Goal: Entertainment & Leisure: Consume media (video, audio)

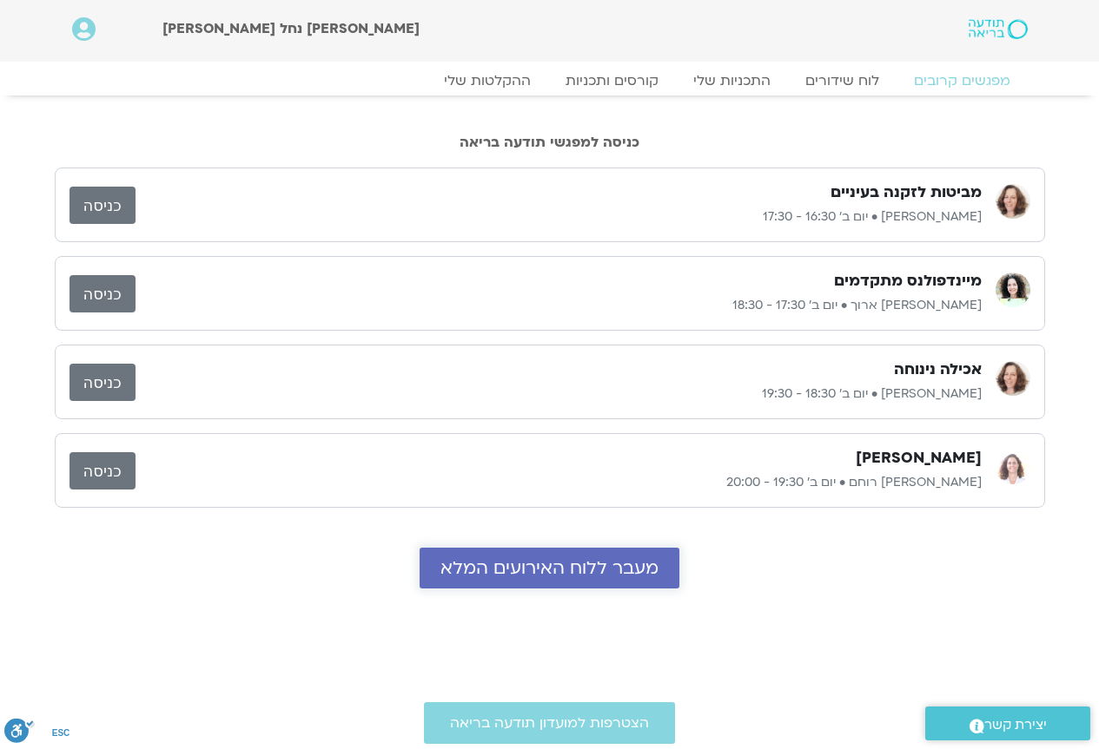
scroll to position [87, 0]
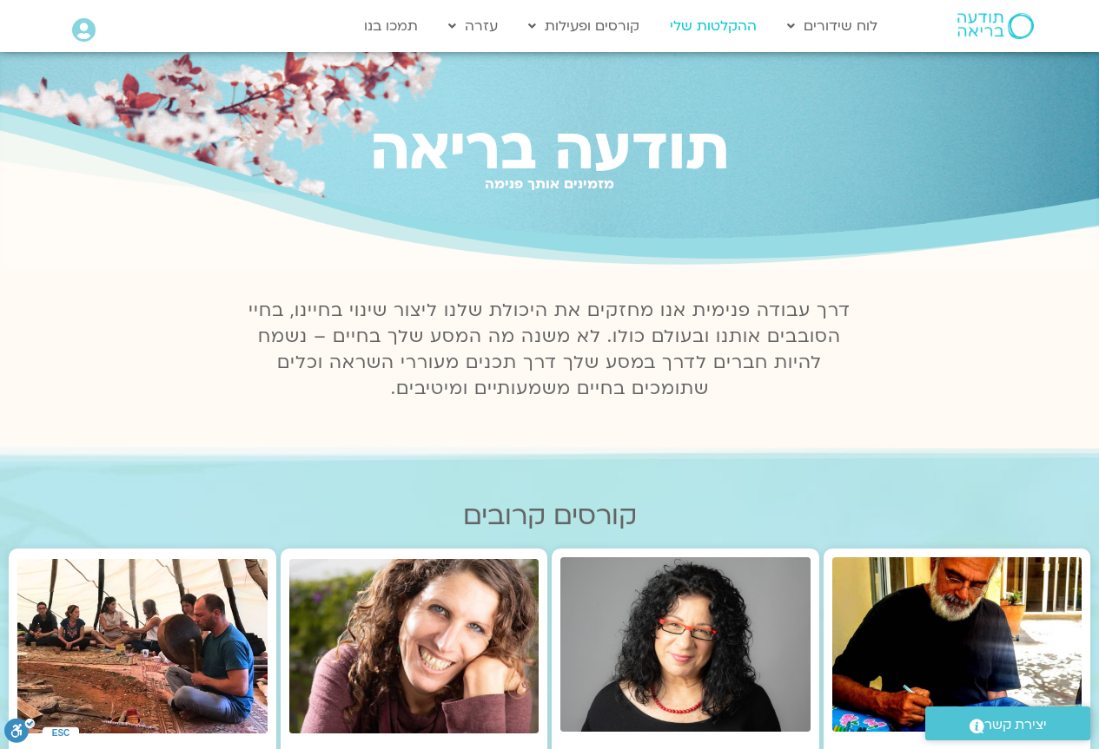
click at [720, 20] on link "ההקלטות שלי" at bounding box center [713, 26] width 104 height 33
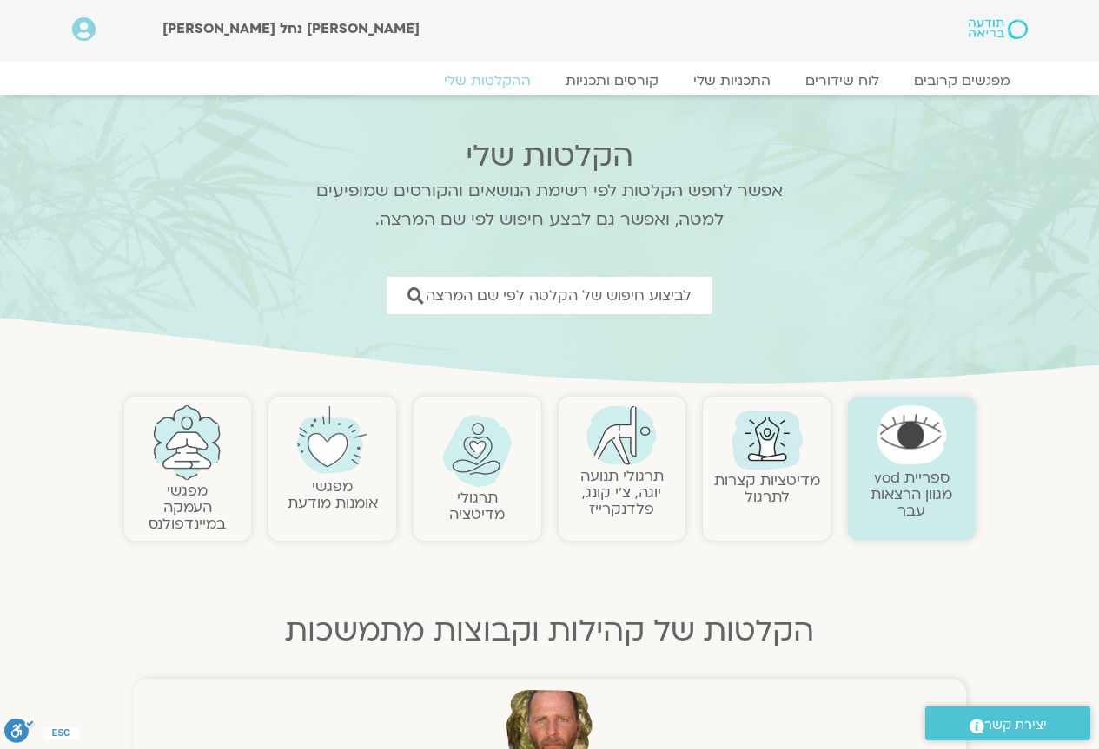
click at [631, 449] on img at bounding box center [621, 436] width 70 height 60
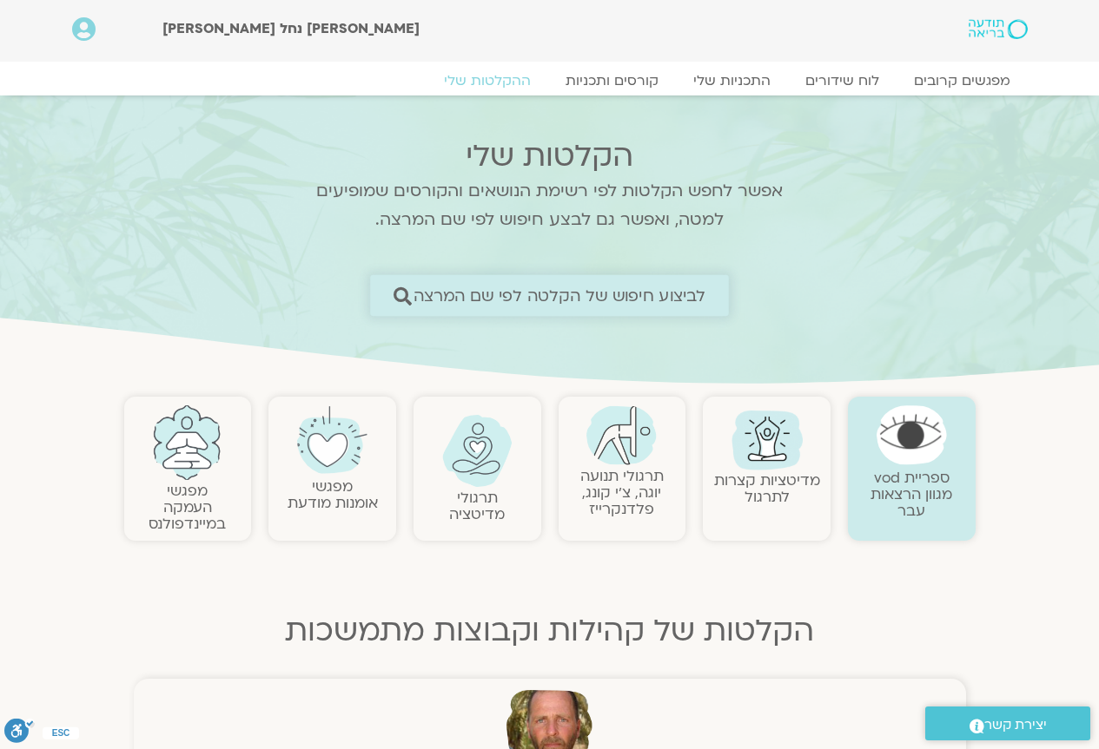
click at [636, 299] on span "לביצוע חיפוש של הקלטה לפי שם המרצה" at bounding box center [559, 296] width 293 height 18
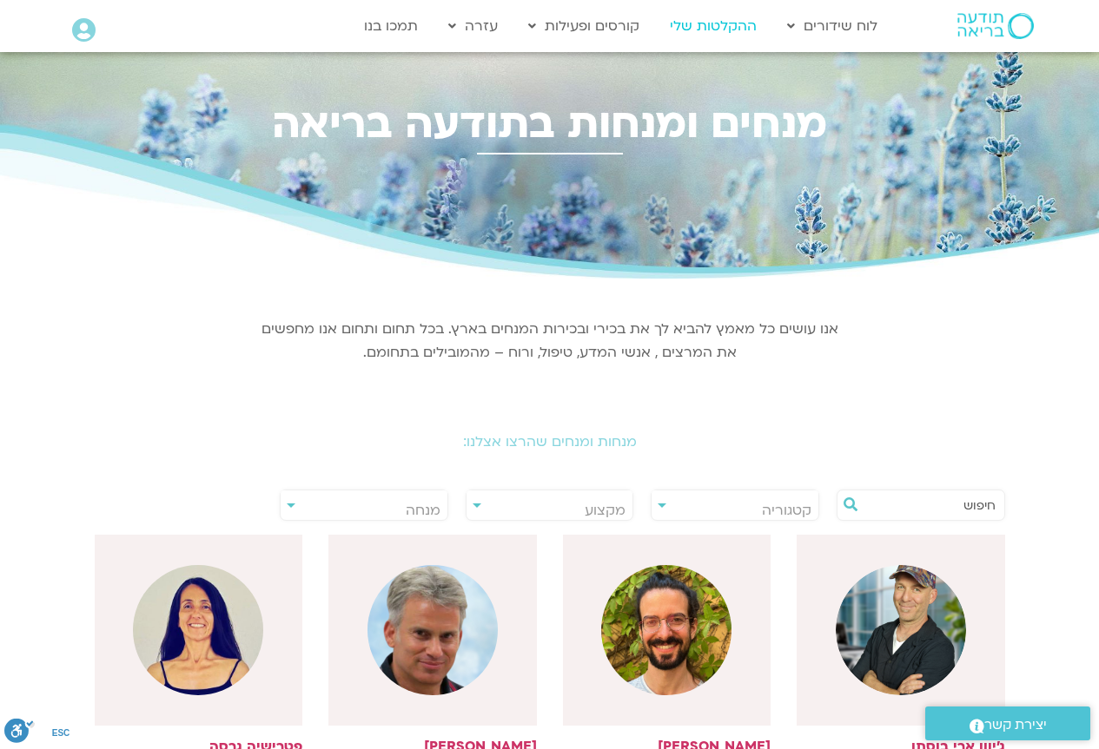
click at [695, 22] on link "ההקלטות שלי" at bounding box center [713, 26] width 104 height 33
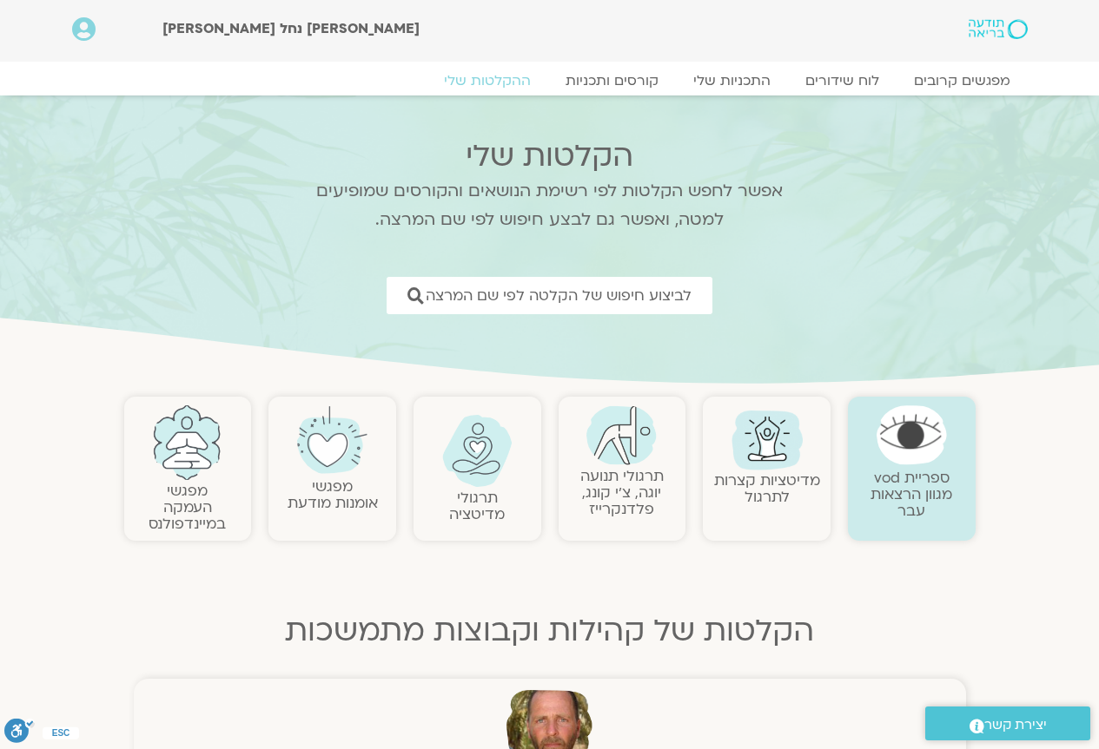
click at [645, 497] on link "תרגולי תנועה יוגה, צ׳י קונג, פלדנקרייז" at bounding box center [621, 492] width 83 height 53
click at [641, 497] on link "תרגולי תנועה יוגה, צ׳י קונג, פלדנקרייז" at bounding box center [621, 492] width 83 height 53
click at [640, 497] on link "תרגולי תנועה יוגה, צ׳י קונג, פלדנקרייז" at bounding box center [621, 492] width 83 height 53
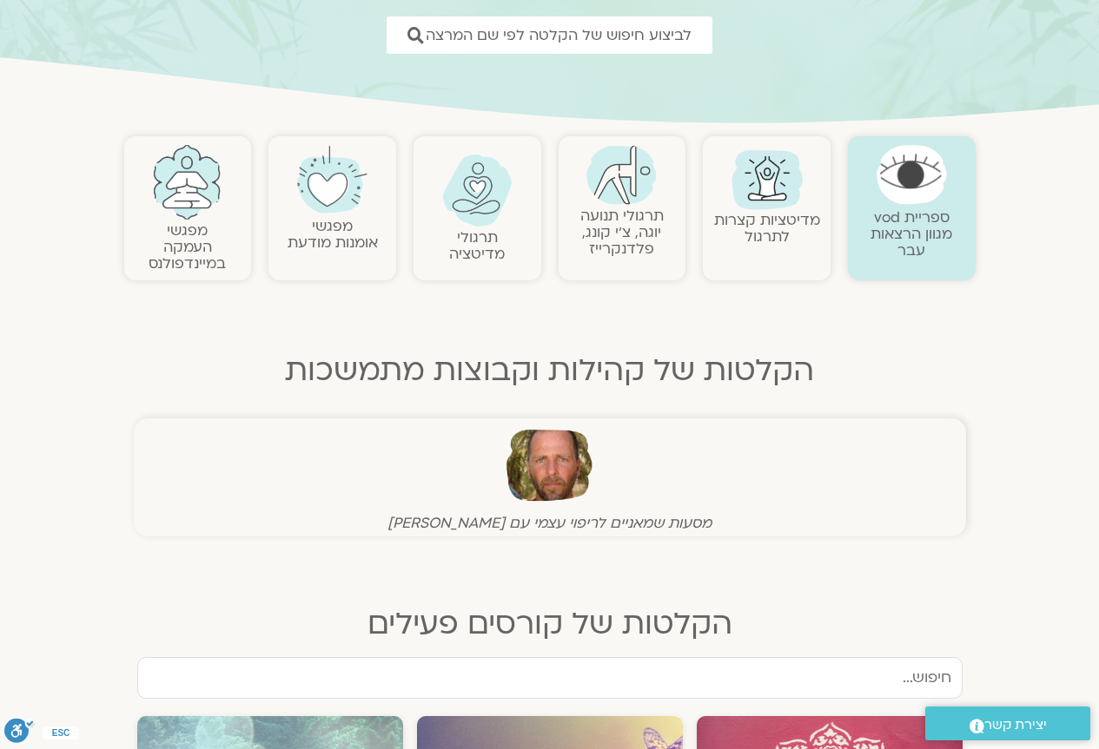
scroll to position [87, 0]
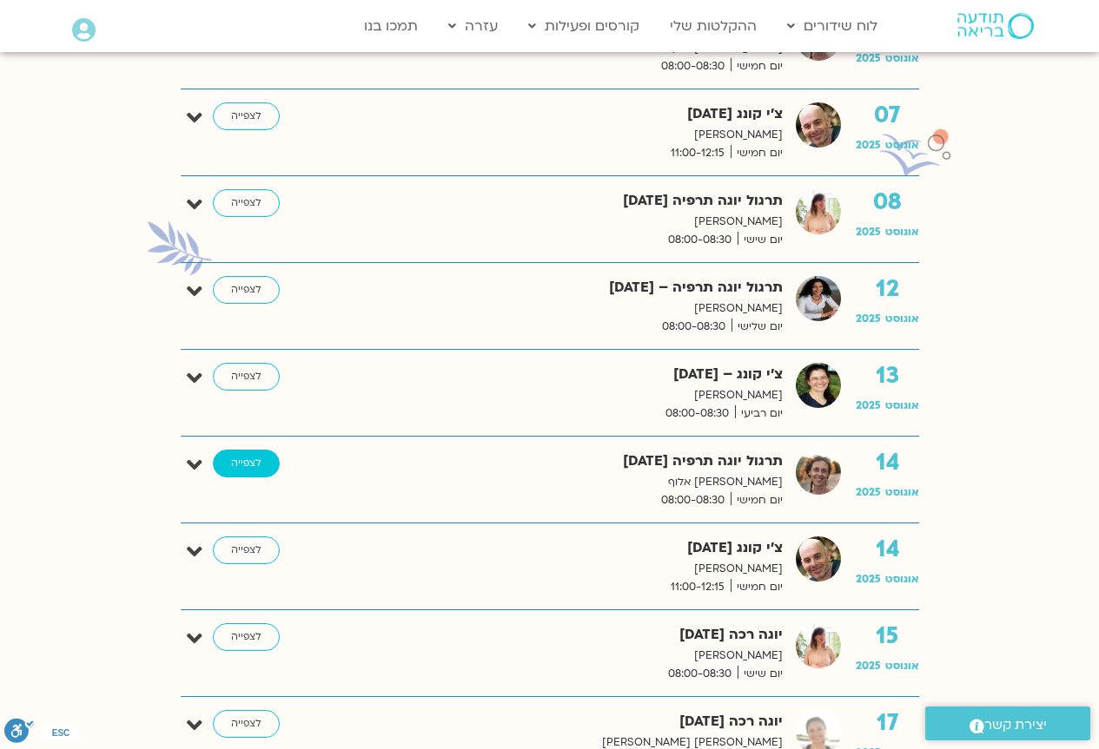
scroll to position [1216, 0]
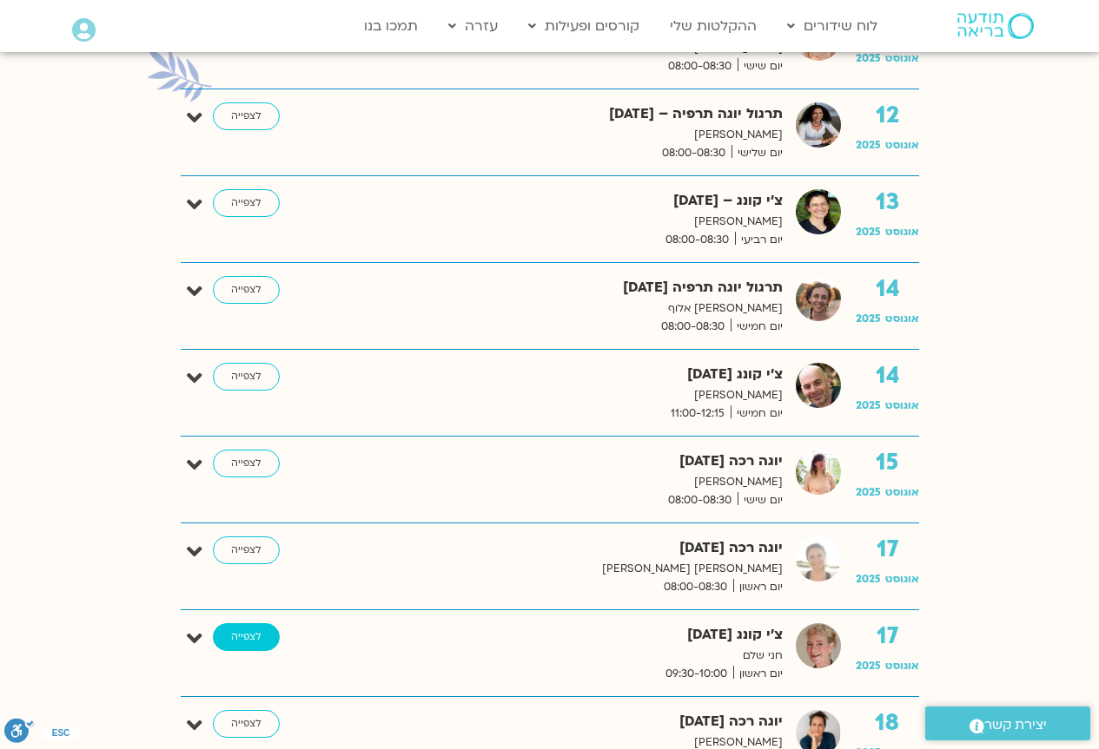
click at [235, 625] on link "לצפייה" at bounding box center [246, 638] width 67 height 28
